Goal: Information Seeking & Learning: Learn about a topic

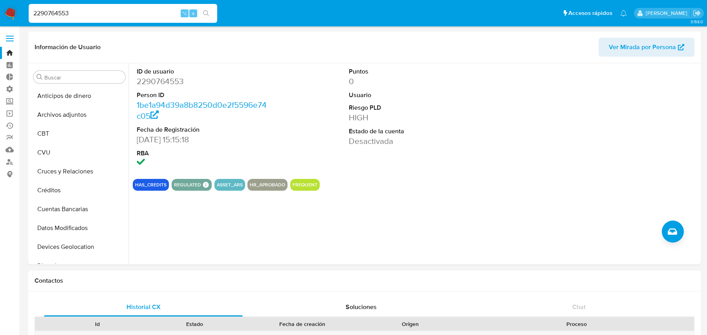
select select "10"
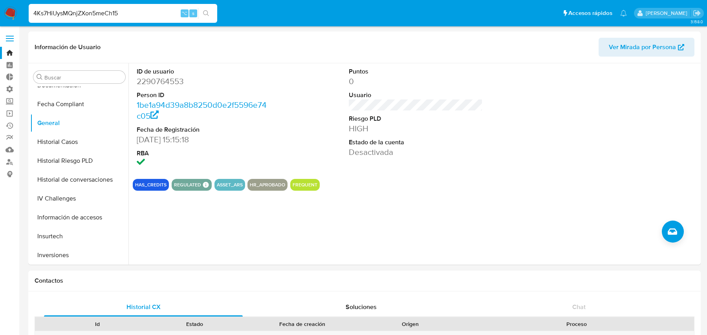
type input "4Ks7HiUysMQnjZXon5meCh15"
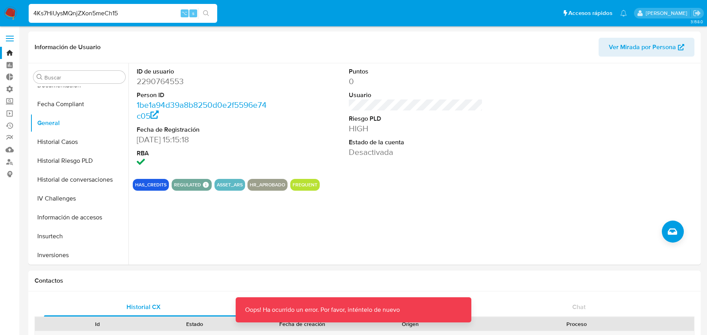
click at [147, 17] on input "4Ks7HiUysMQnjZXon5meCh15" at bounding box center [123, 13] width 189 height 10
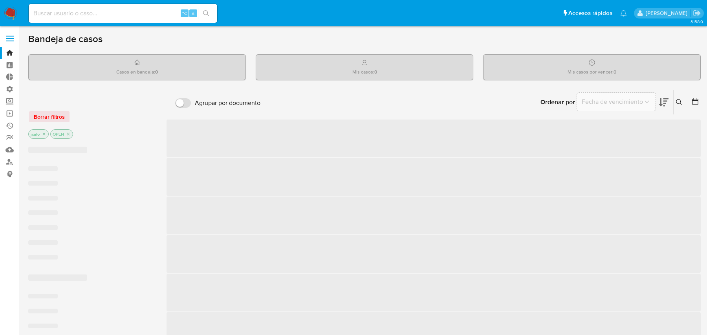
click at [153, 13] on input at bounding box center [123, 13] width 189 height 10
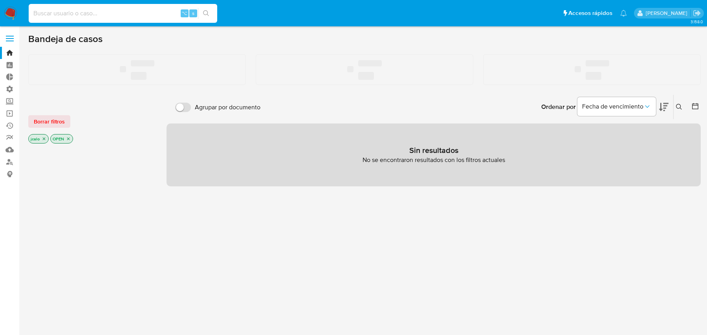
paste input "4Ks7HiUysMQnjZXon5meCh15"
type input "4Ks7HiUysMQnjZXon5meCh15"
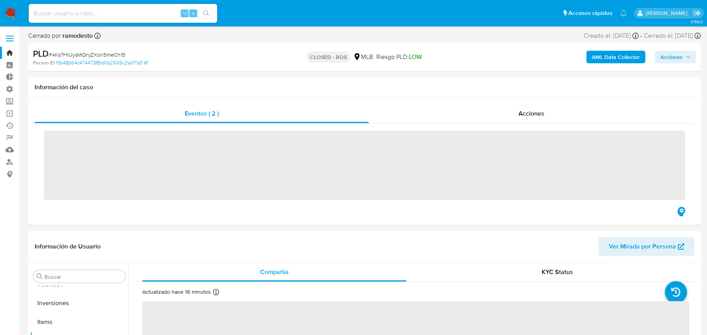
scroll to position [370, 0]
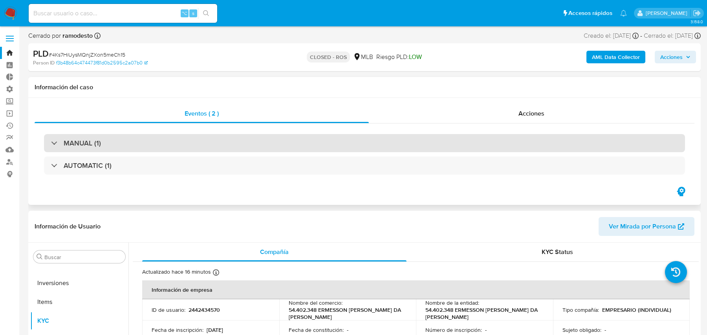
click at [497, 150] on div "MANUAL (1)" at bounding box center [364, 143] width 641 height 18
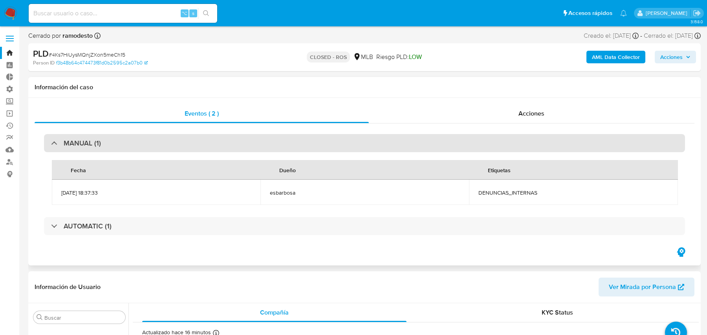
select select "10"
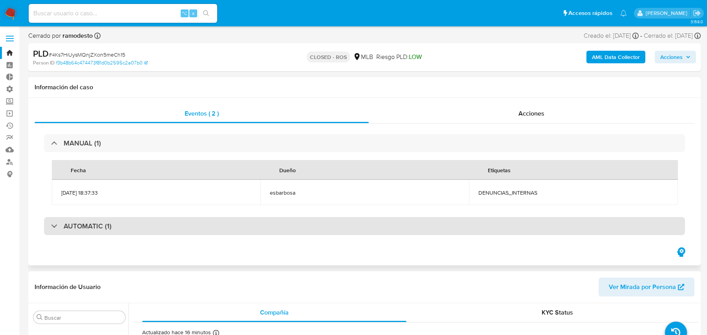
click at [159, 227] on div "AUTOMATIC (1)" at bounding box center [364, 226] width 641 height 18
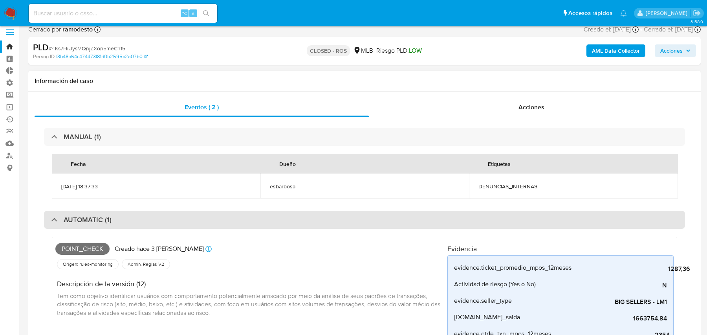
scroll to position [12, 0]
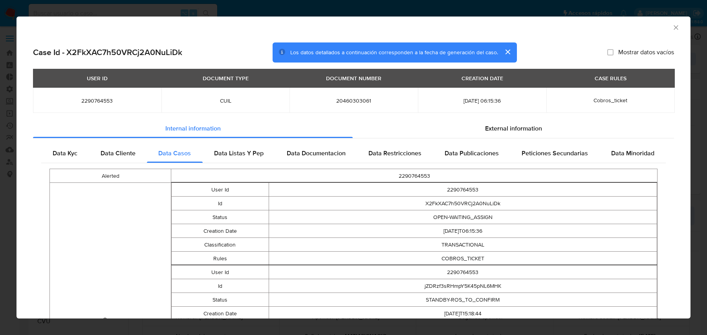
select select "10"
click at [224, 145] on div "Data Listas Y Pep" at bounding box center [239, 153] width 73 height 19
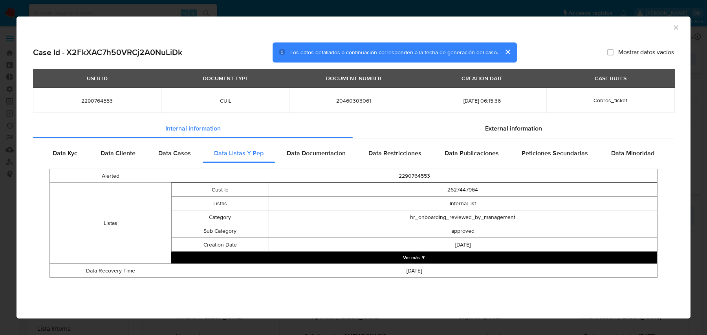
click at [476, 258] on button "Ver más ▼" at bounding box center [414, 257] width 486 height 12
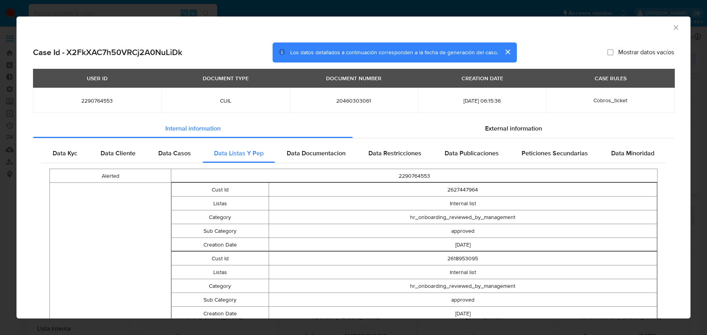
click at [312, 169] on td "2290764553" at bounding box center [414, 176] width 486 height 14
click at [315, 158] on div "Data Documentacion" at bounding box center [316, 153] width 82 height 19
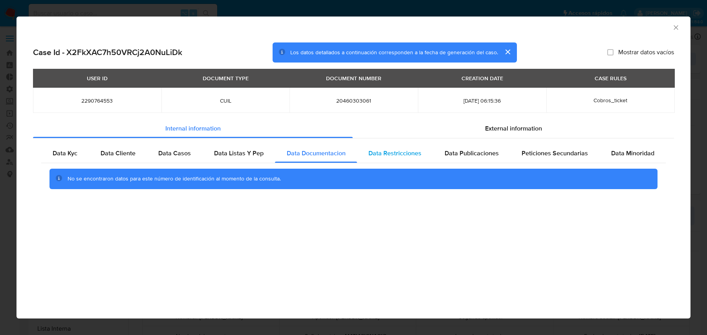
click at [373, 150] on span "Data Restricciones" at bounding box center [394, 152] width 53 height 9
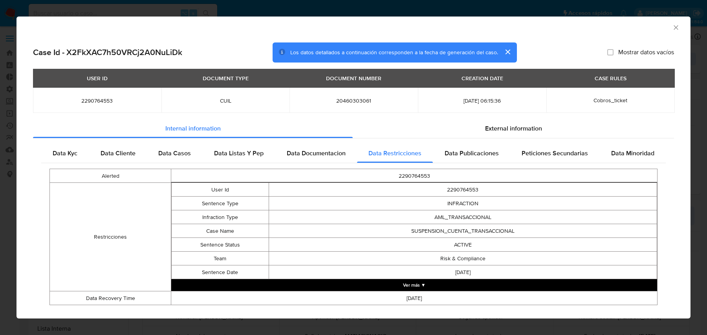
click at [421, 284] on button "Ver más ▼" at bounding box center [414, 285] width 486 height 12
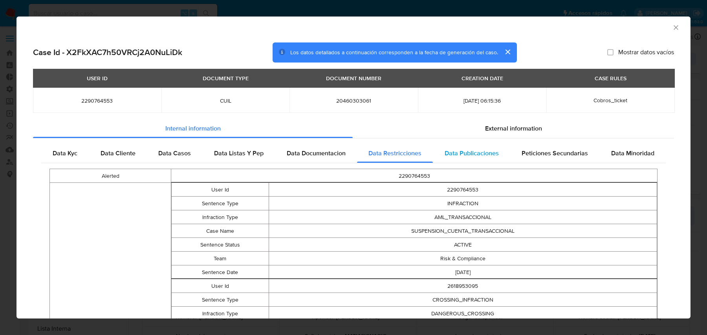
click at [454, 148] on span "Data Publicaciones" at bounding box center [472, 152] width 54 height 9
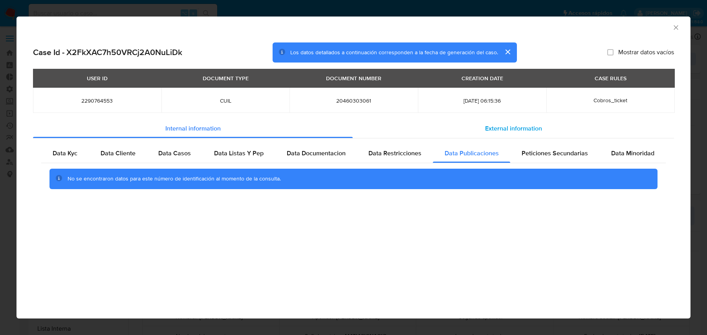
click at [472, 128] on div "External information" at bounding box center [513, 128] width 321 height 19
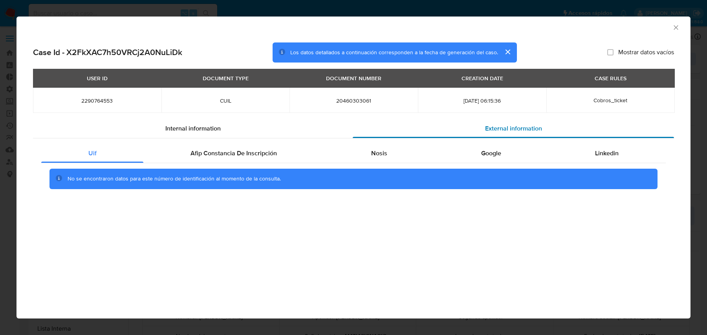
click at [472, 128] on div "External information" at bounding box center [513, 128] width 321 height 19
click at [330, 135] on div "Internal information" at bounding box center [193, 128] width 320 height 19
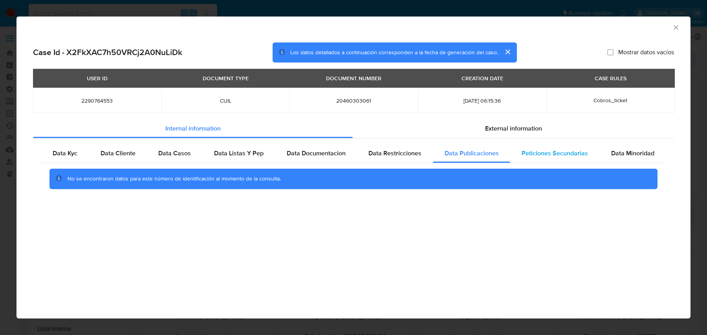
click at [527, 157] on span "Peticiones Secundarias" at bounding box center [555, 152] width 66 height 9
click at [627, 154] on span "Data Minoridad" at bounding box center [632, 152] width 43 height 9
click at [155, 154] on div "Data Casos" at bounding box center [175, 153] width 56 height 19
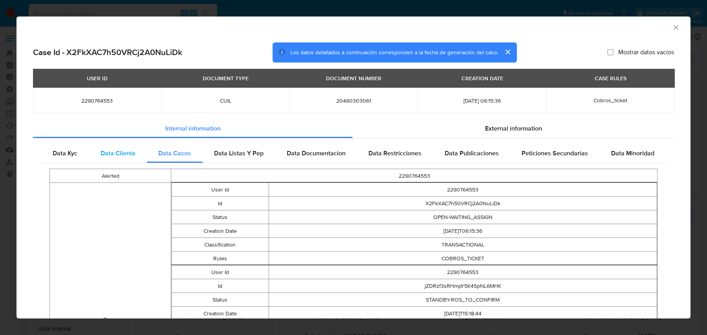
click at [121, 154] on span "Data Cliente" at bounding box center [118, 152] width 35 height 9
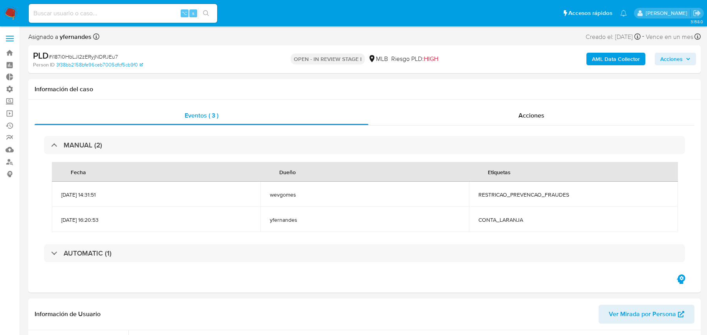
select select "10"
click at [269, 263] on div "MANUAL (2) Fecha Dueño Etiquetas 12/09/2025 14:31:51 wevgomes RESTRICAO_PREVENC…" at bounding box center [365, 199] width 660 height 148
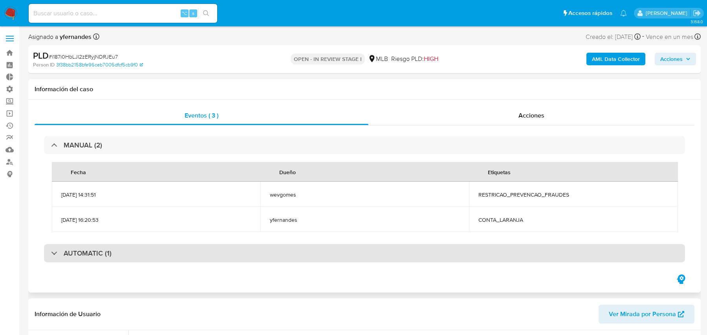
click at [270, 258] on div "AUTOMATIC (1)" at bounding box center [364, 253] width 641 height 18
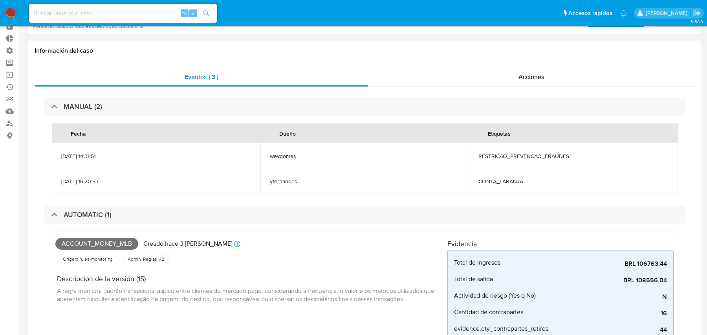
scroll to position [0, 0]
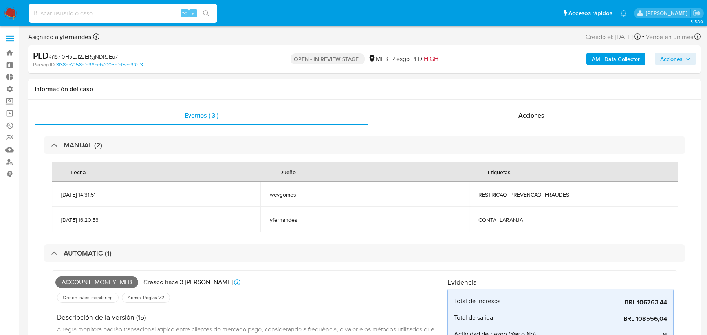
click at [83, 18] on input at bounding box center [123, 13] width 189 height 10
paste input "PKReprmN4bH4oZW15FP70kmg"
type input "PKReprmN4bH4oZW15FP70kmg"
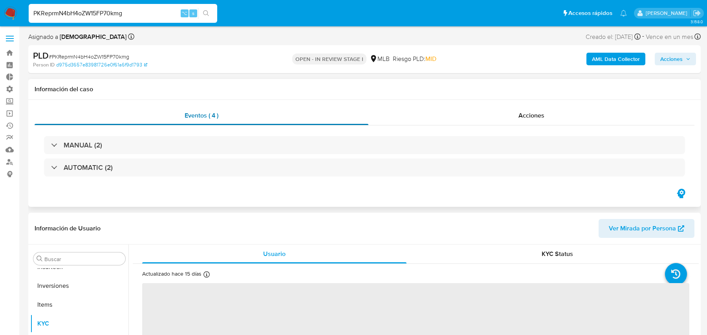
scroll to position [370, 0]
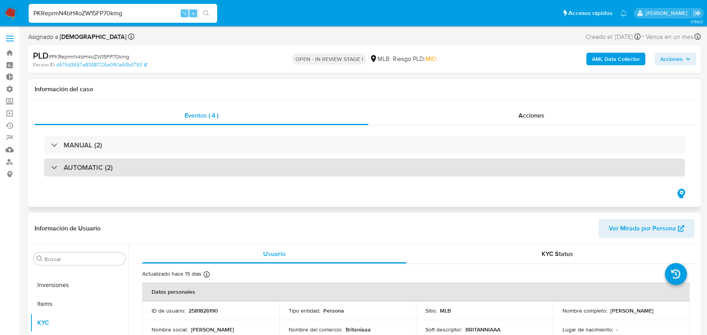
click at [257, 169] on div "AUTOMATIC (2)" at bounding box center [364, 167] width 641 height 18
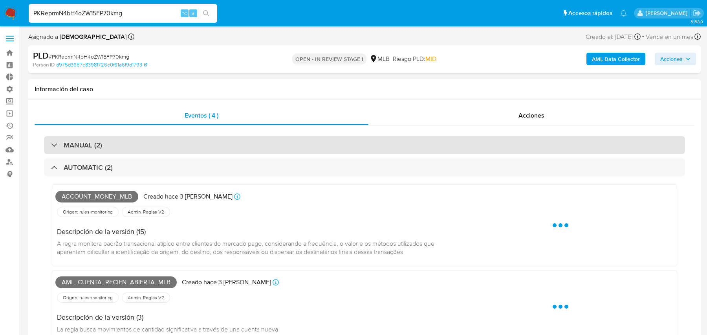
select select "10"
click at [268, 148] on div "MANUAL (2)" at bounding box center [364, 145] width 641 height 18
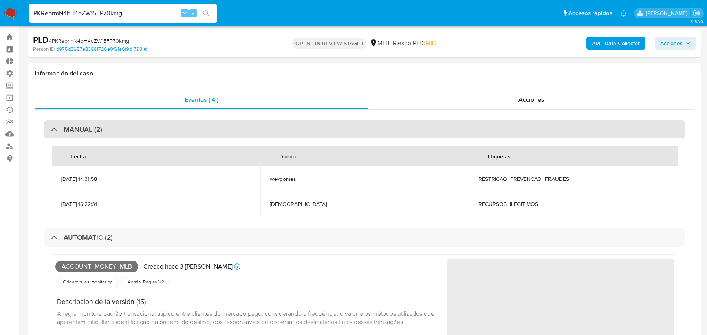
scroll to position [12, 0]
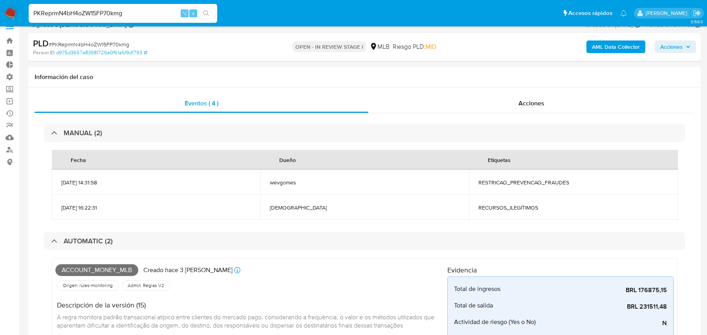
click at [599, 45] on b "AML Data Collector" at bounding box center [616, 46] width 48 height 13
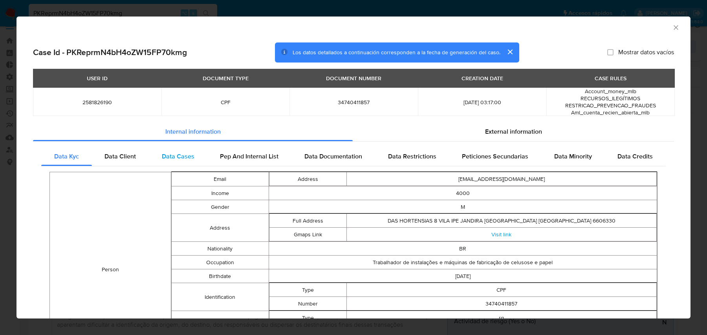
click at [187, 155] on span "Data Cases" at bounding box center [178, 156] width 33 height 9
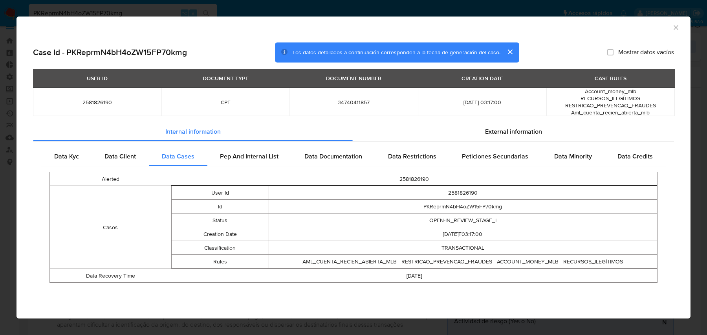
click at [512, 48] on button "cerrar" at bounding box center [509, 51] width 19 height 19
